Goal: Find specific page/section: Find specific page/section

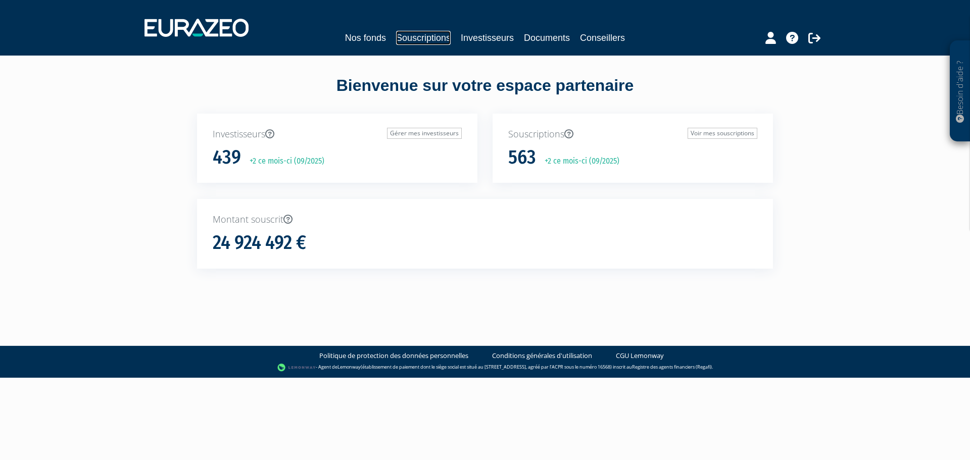
click at [442, 38] on link "Souscriptions" at bounding box center [423, 38] width 55 height 14
click at [473, 38] on link "Investisseurs" at bounding box center [487, 38] width 53 height 14
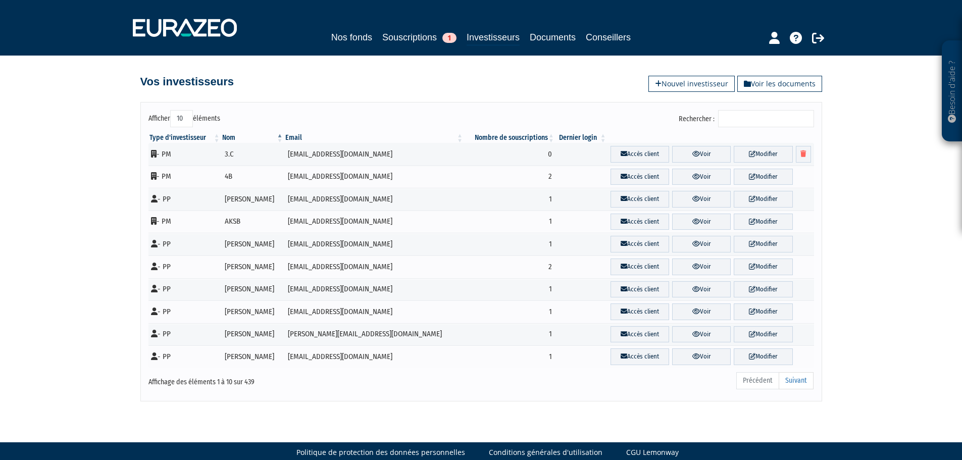
click at [744, 124] on input "Rechercher :" at bounding box center [766, 118] width 96 height 17
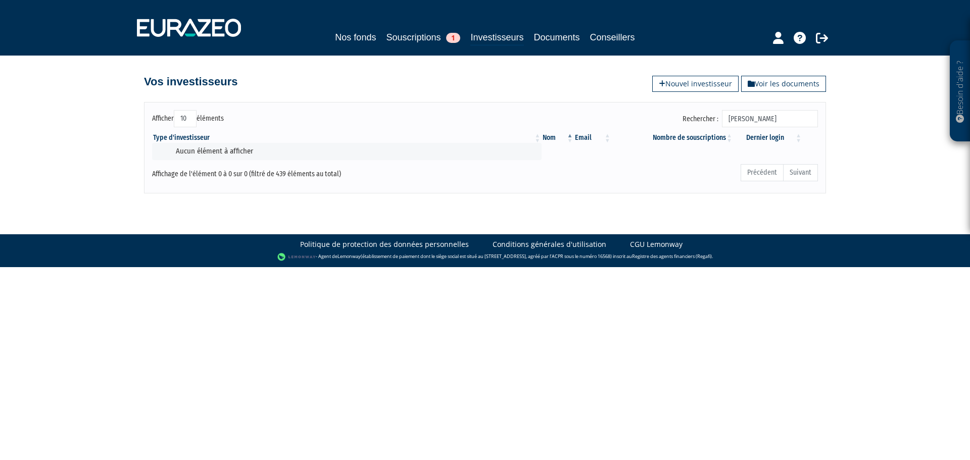
type input "[PERSON_NAME]"
click at [502, 33] on link "Investisseurs" at bounding box center [496, 38] width 53 height 16
click at [401, 29] on div "Nos fonds Souscriptions 1 Investisseurs Documents Conseillers" at bounding box center [485, 27] width 712 height 37
click at [423, 43] on link "Souscriptions 1" at bounding box center [423, 37] width 74 height 14
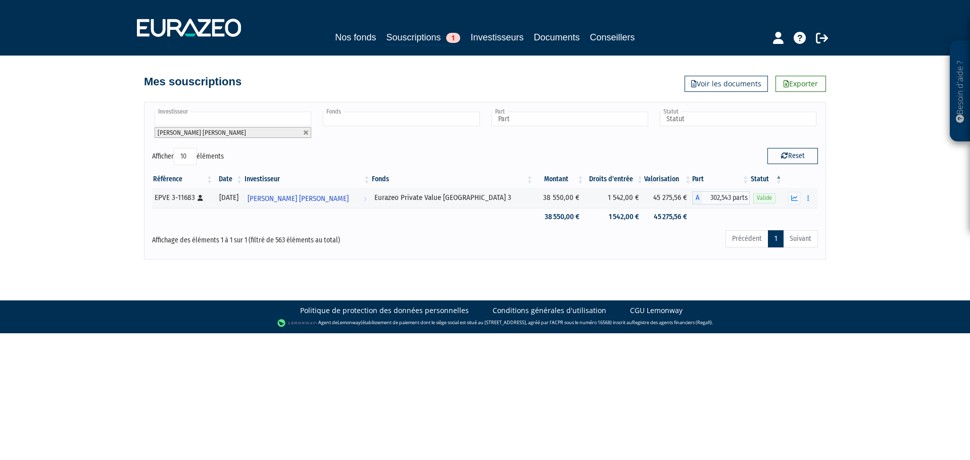
click at [411, 116] on input "text" at bounding box center [401, 119] width 157 height 15
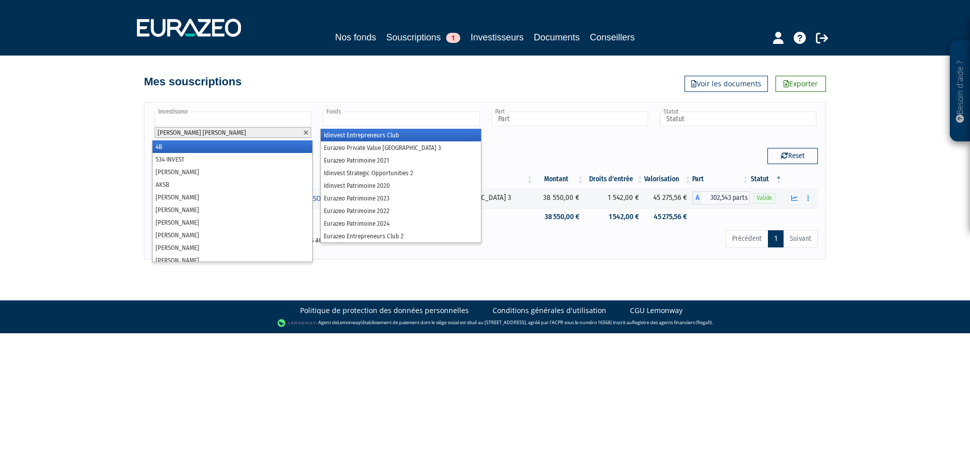
click at [234, 116] on input "text" at bounding box center [233, 119] width 157 height 15
type input "Fonds"
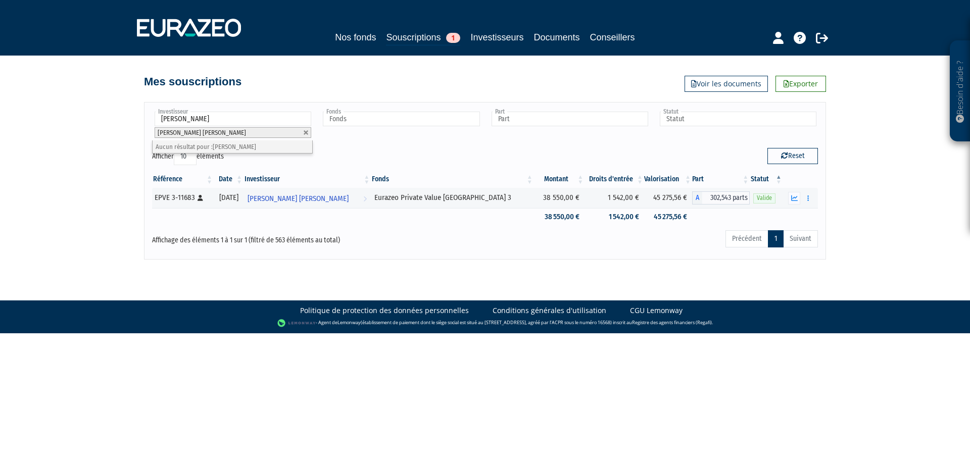
type input "[PERSON_NAME]"
